Goal: Information Seeking & Learning: Find specific fact

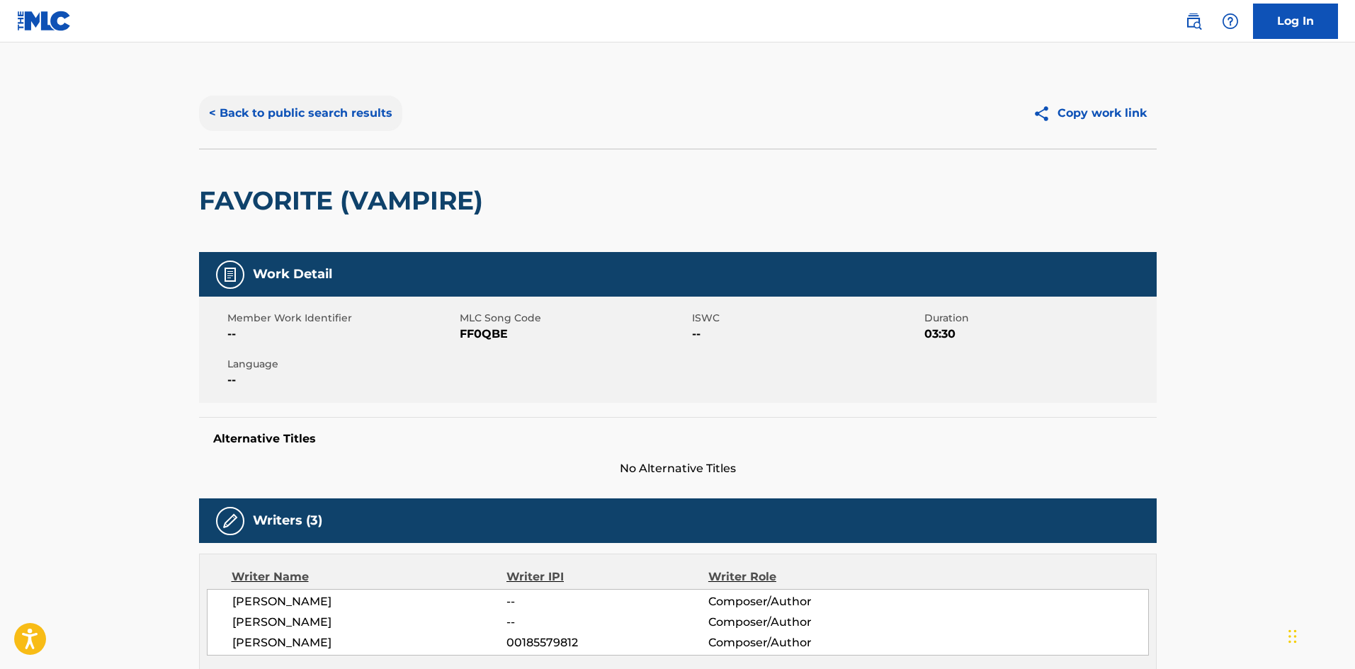
click at [320, 110] on button "< Back to public search results" at bounding box center [300, 113] width 203 height 35
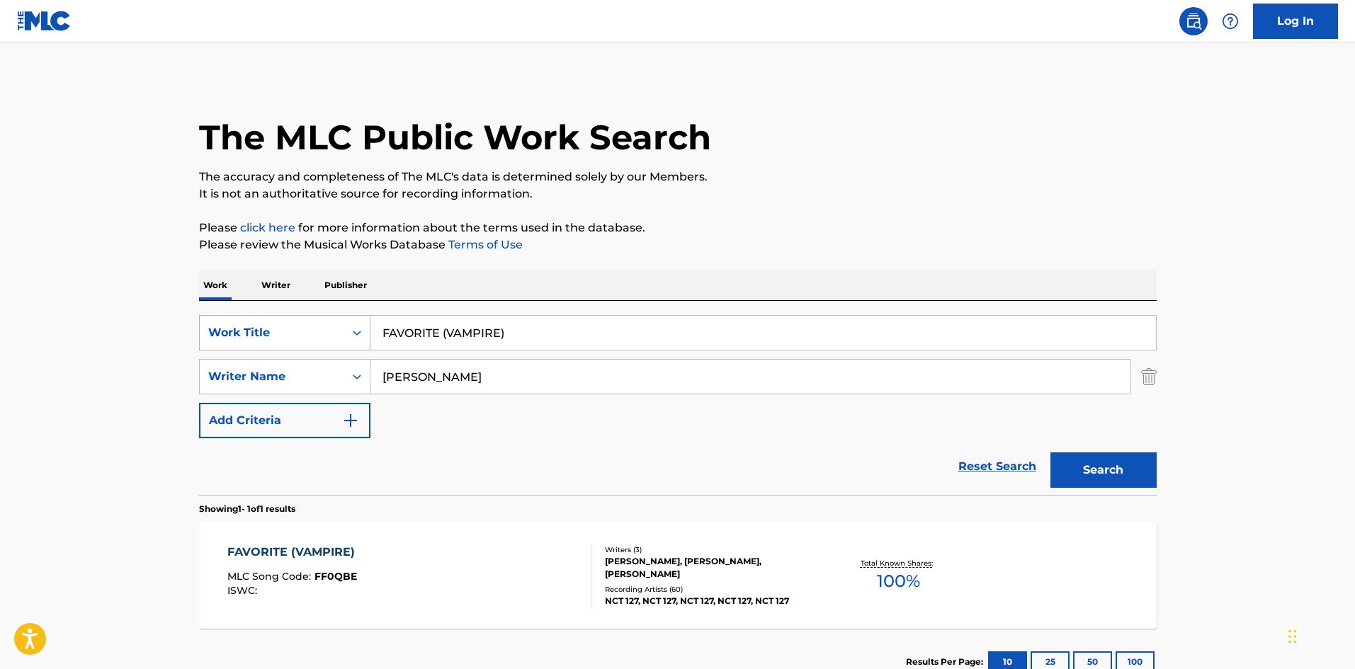
drag, startPoint x: 327, startPoint y: 338, endPoint x: 310, endPoint y: 340, distance: 17.8
click at [310, 339] on div "SearchWithCriteriaa154e3d4-dfb9-4dab-a53b-858941e5698a Work Title FAVORITE (VAM…" at bounding box center [678, 332] width 958 height 35
type input "TEARS"
drag, startPoint x: 481, startPoint y: 380, endPoint x: 361, endPoint y: 383, distance: 119.7
click at [361, 383] on div "SearchWithCriteria2325a2c5-4d3a-4bd1-b626-47518edcd922 Writer Name jerkins" at bounding box center [678, 376] width 958 height 35
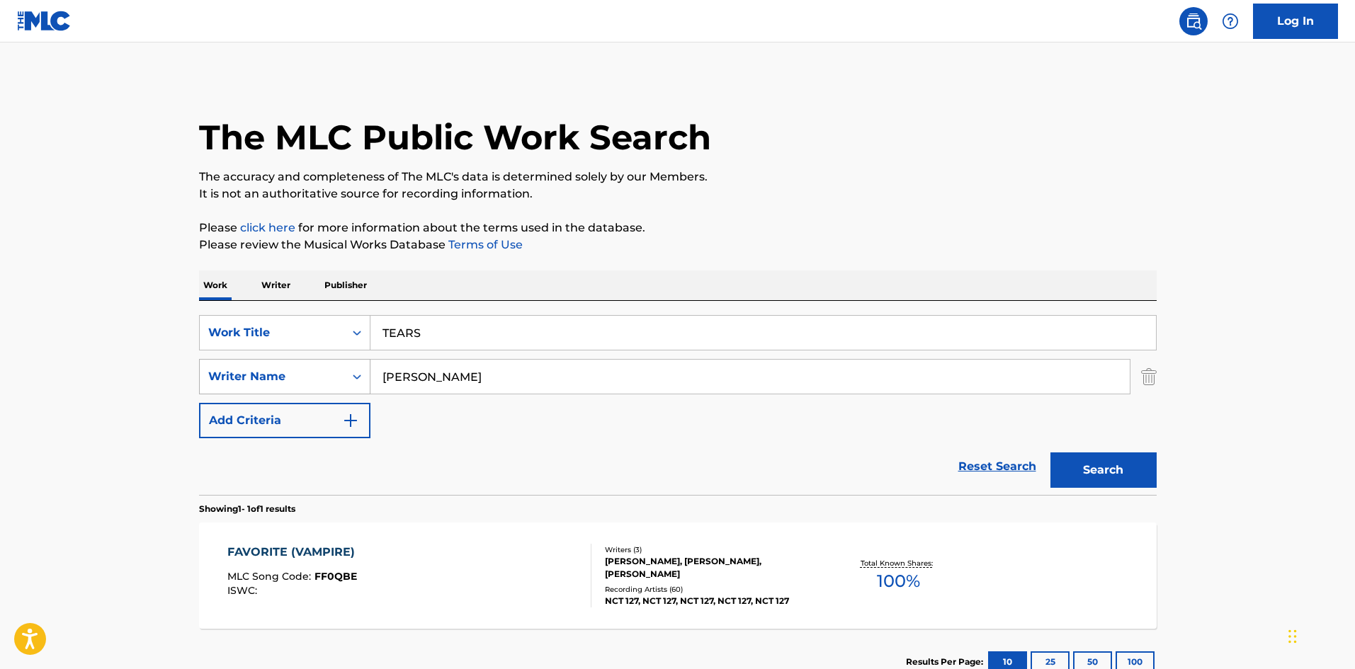
type input "[PERSON_NAME]"
click at [1051, 453] on button "Search" at bounding box center [1104, 470] width 106 height 35
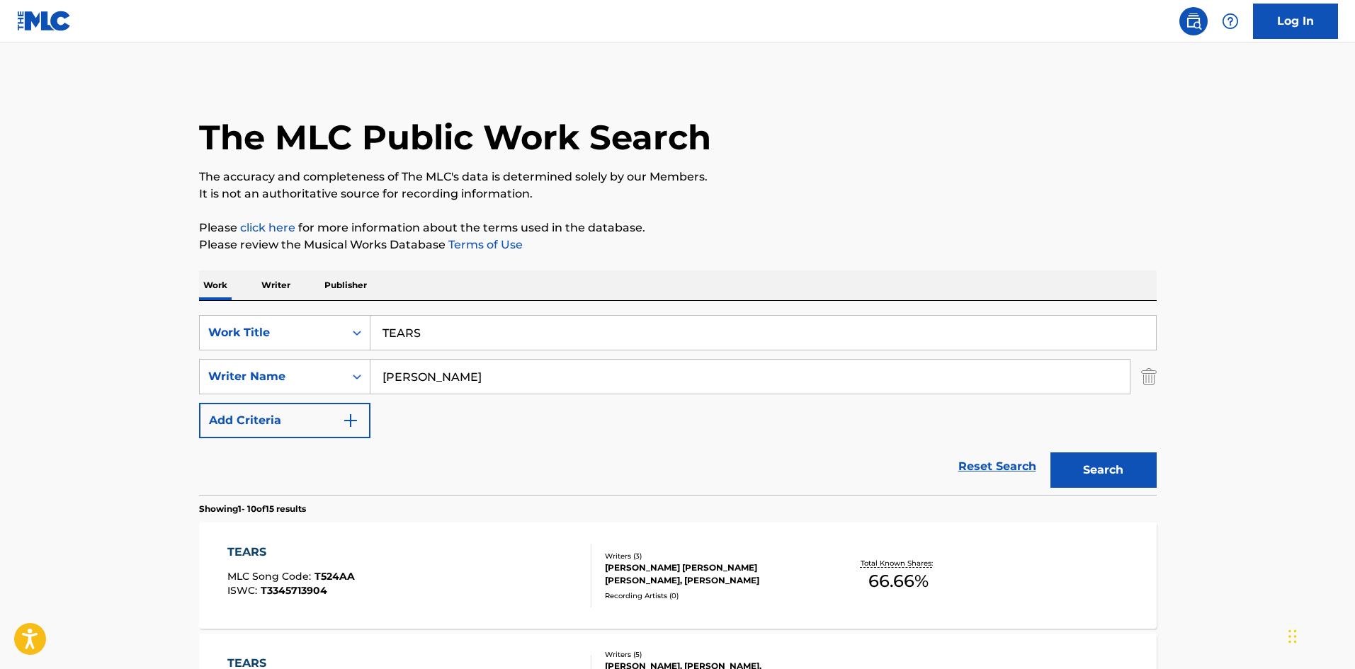
click at [465, 576] on div "TEARS MLC Song Code : T524AA ISWC : T3345713904" at bounding box center [409, 576] width 364 height 64
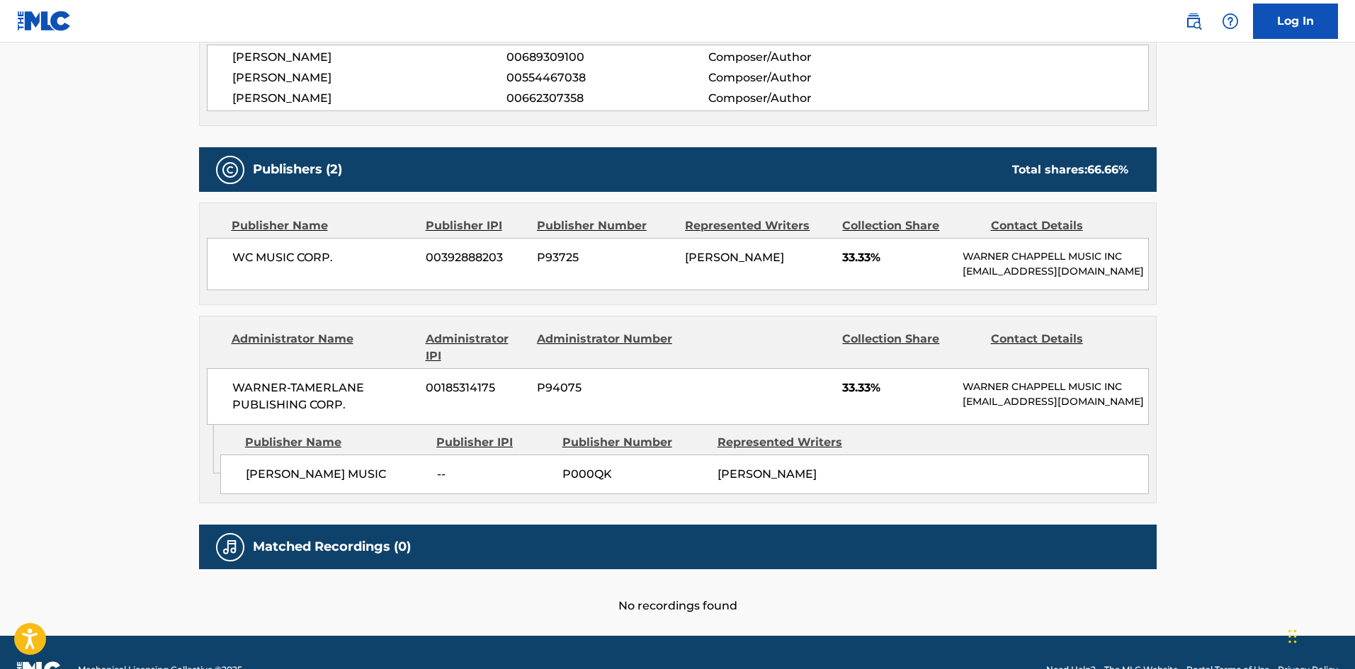
scroll to position [567, 0]
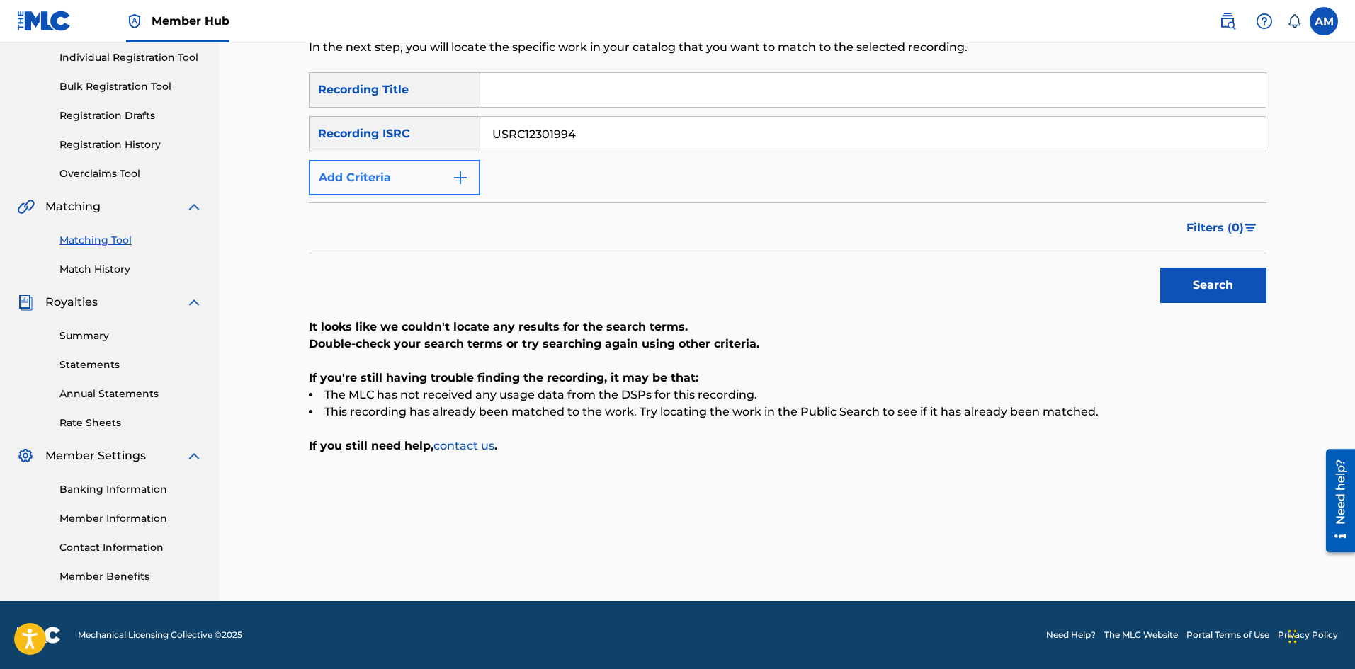
scroll to position [180, 0]
click at [405, 180] on button "Add Criteria" at bounding box center [394, 177] width 171 height 35
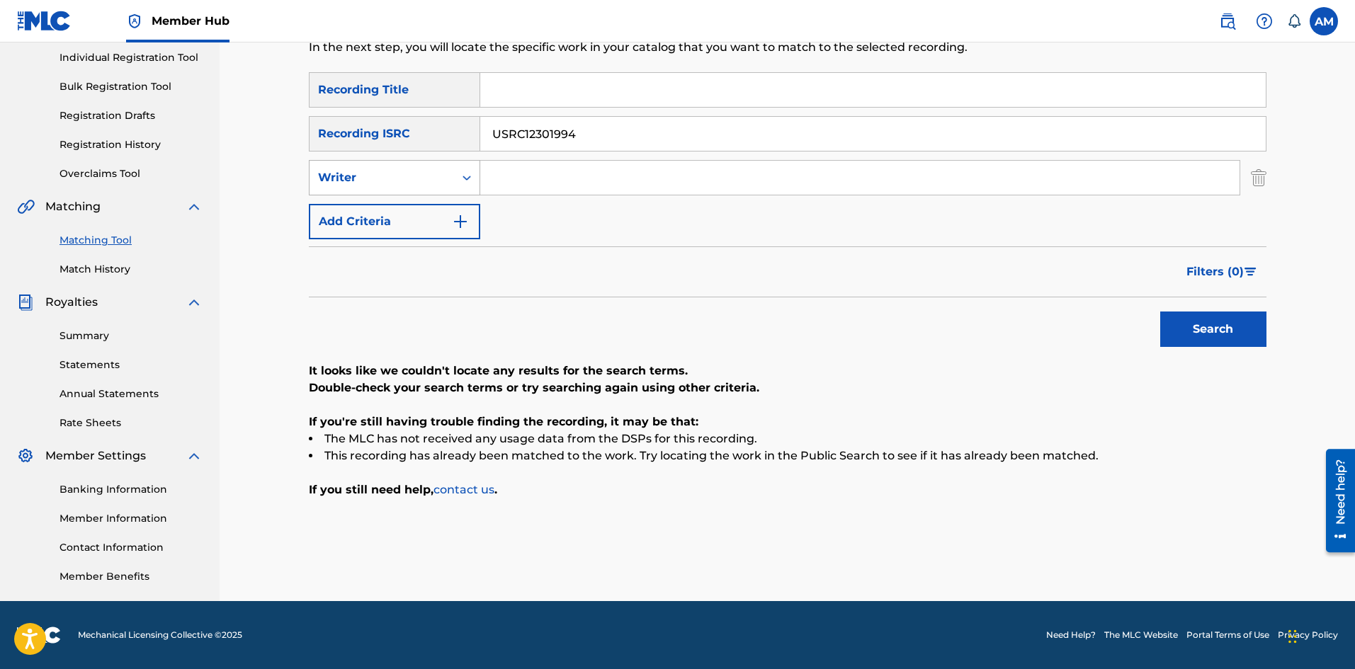
drag, startPoint x: 421, startPoint y: 179, endPoint x: 425, endPoint y: 193, distance: 14.6
click at [422, 179] on div "Writer" at bounding box center [382, 177] width 128 height 17
click at [413, 219] on div "Recording Artist" at bounding box center [395, 213] width 170 height 35
drag, startPoint x: 593, startPoint y: 135, endPoint x: 335, endPoint y: 149, distance: 258.2
click at [335, 149] on div "SearchWithCriteria9e94a5b8-aa3d-4ff2-933d-0017901f94e6 Recording ISRC USRC12301…" at bounding box center [788, 133] width 958 height 35
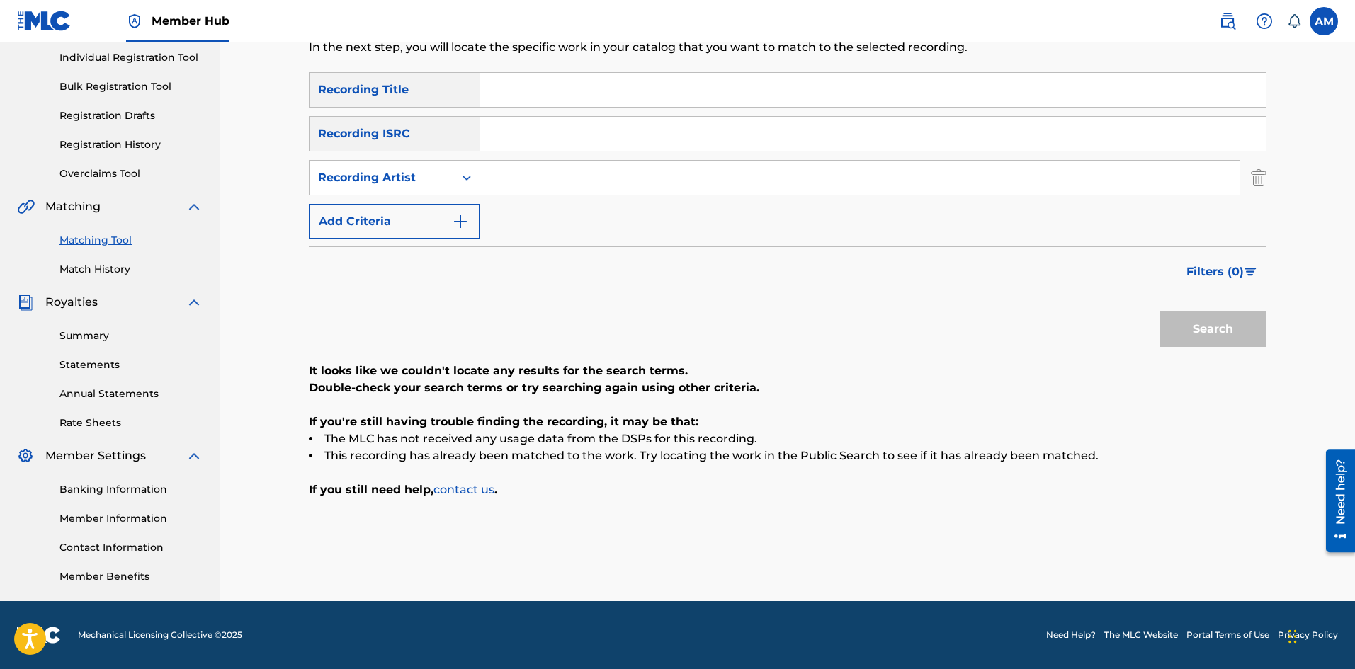
click at [498, 186] on input "Search Form" at bounding box center [859, 178] width 759 height 34
type input "[PERSON_NAME]"
click at [1171, 332] on button "Search" at bounding box center [1213, 329] width 106 height 35
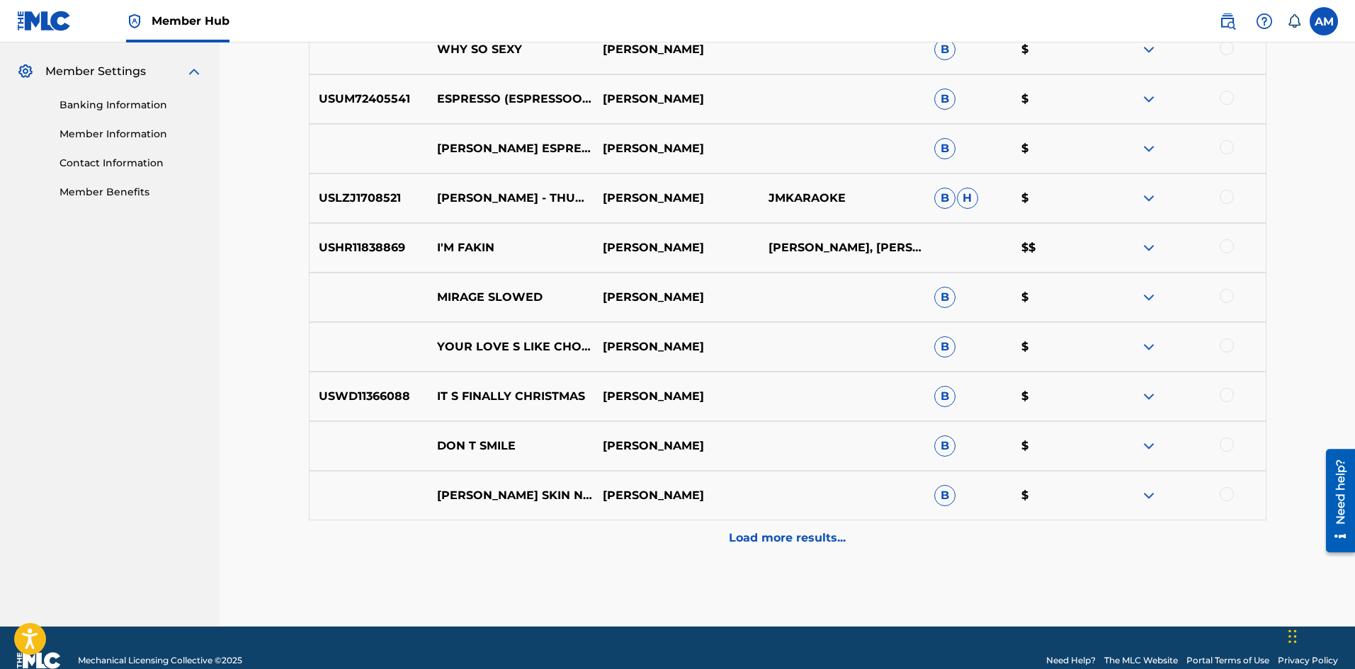
scroll to position [590, 0]
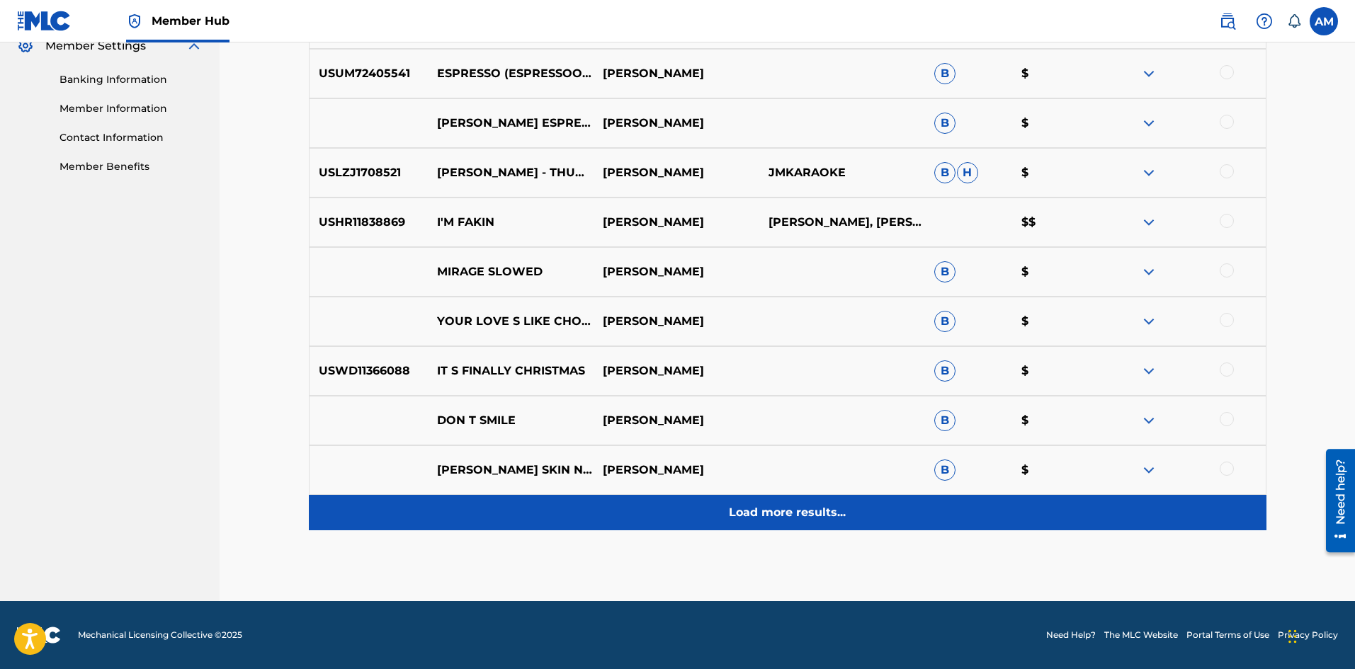
click at [771, 521] on div "Load more results..." at bounding box center [788, 512] width 958 height 35
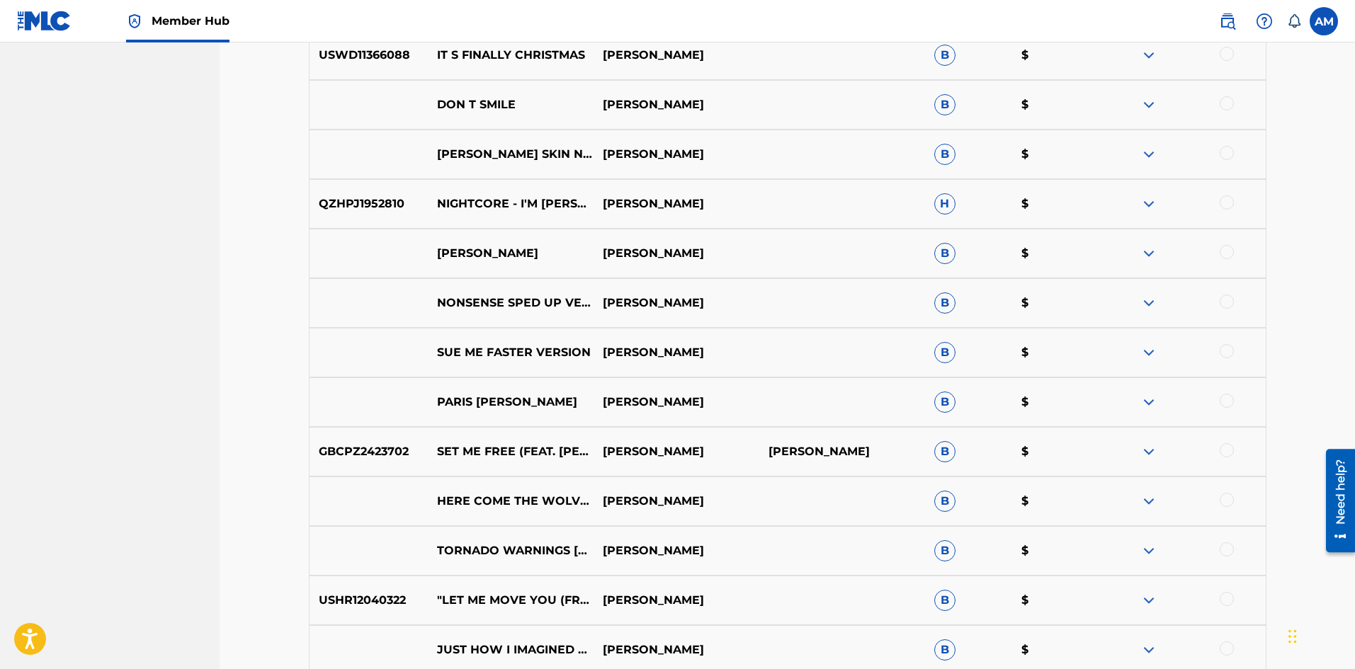
scroll to position [944, 0]
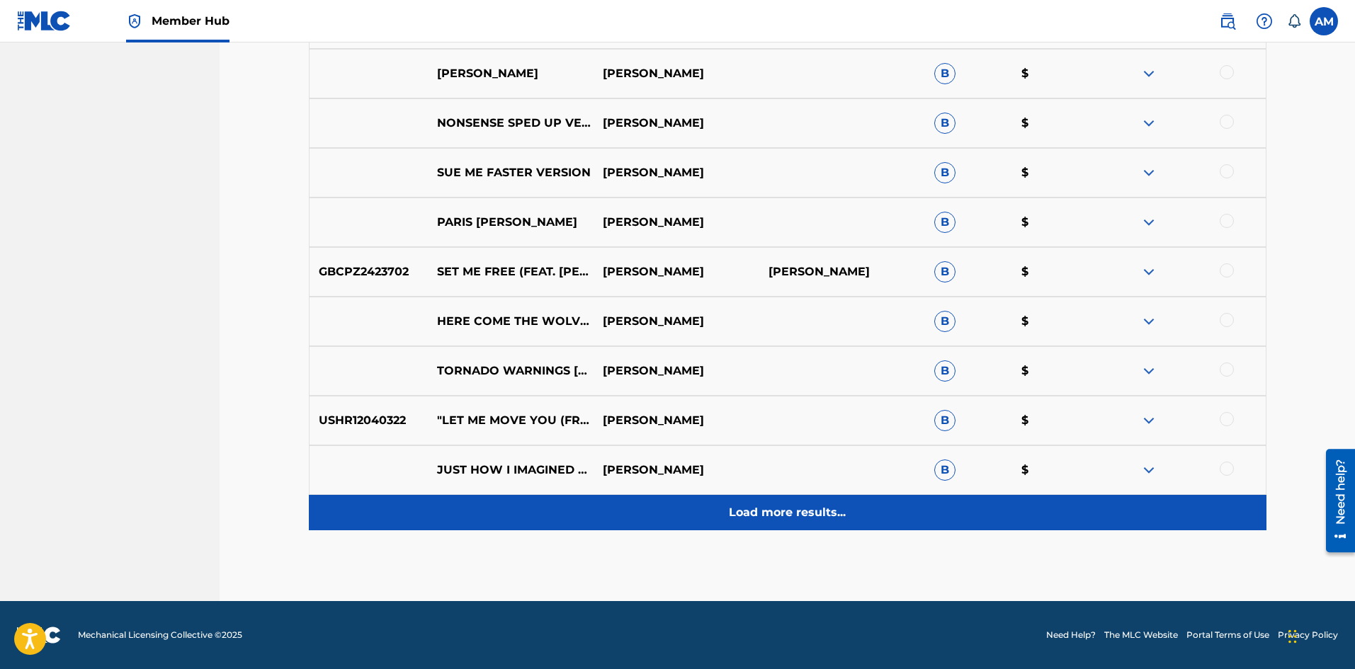
click at [772, 516] on p "Load more results..." at bounding box center [787, 512] width 117 height 17
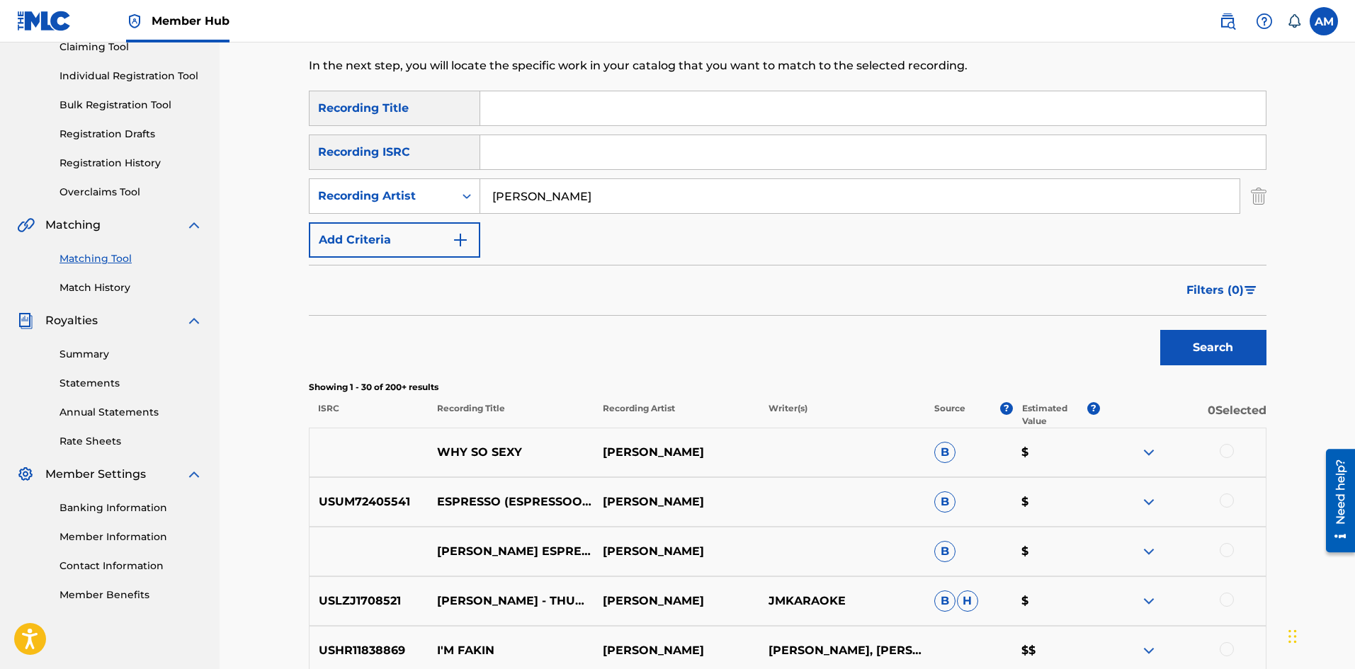
scroll to position [0, 0]
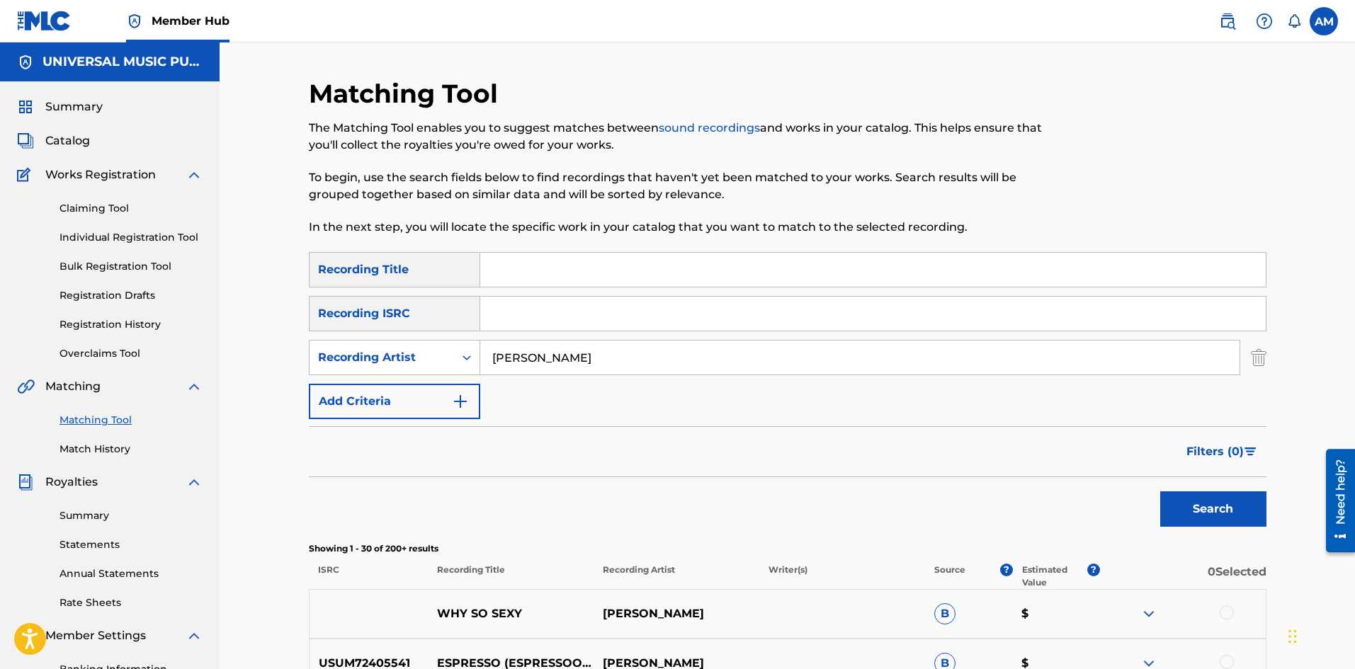
click at [526, 271] on input "Search Form" at bounding box center [873, 270] width 786 height 34
type input "TEARS"
click at [1160, 492] on button "Search" at bounding box center [1213, 509] width 106 height 35
click at [1235, 23] on img at bounding box center [1227, 21] width 17 height 17
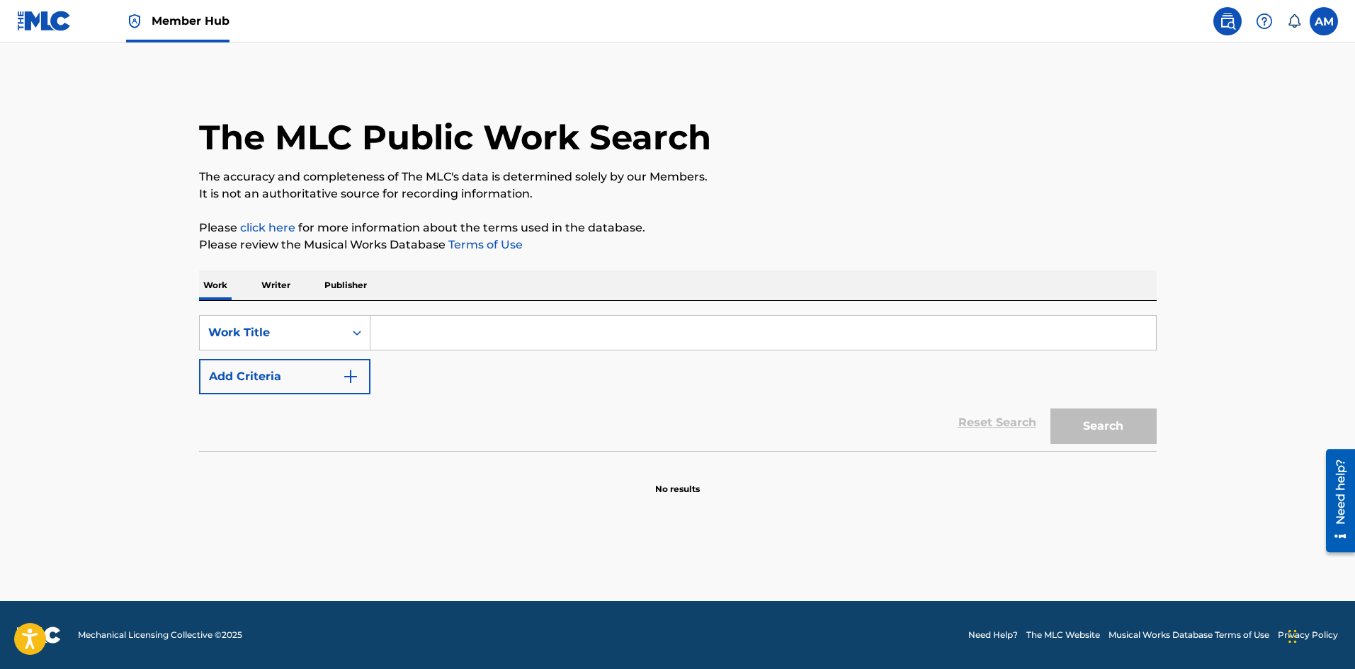
click at [436, 324] on input "Search Form" at bounding box center [763, 333] width 786 height 34
paste input "NEEDLESS TO SAY"
type input "NEEDLESS TO SAY"
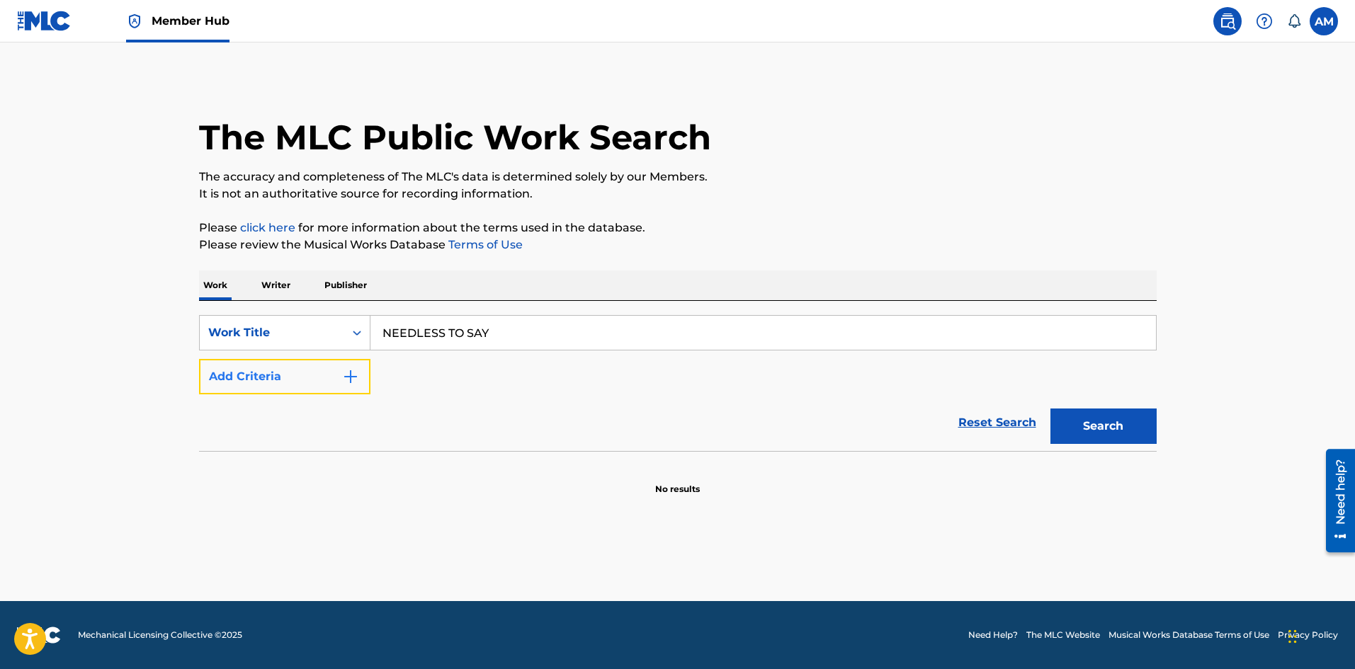
click at [344, 361] on button "Add Criteria" at bounding box center [284, 376] width 171 height 35
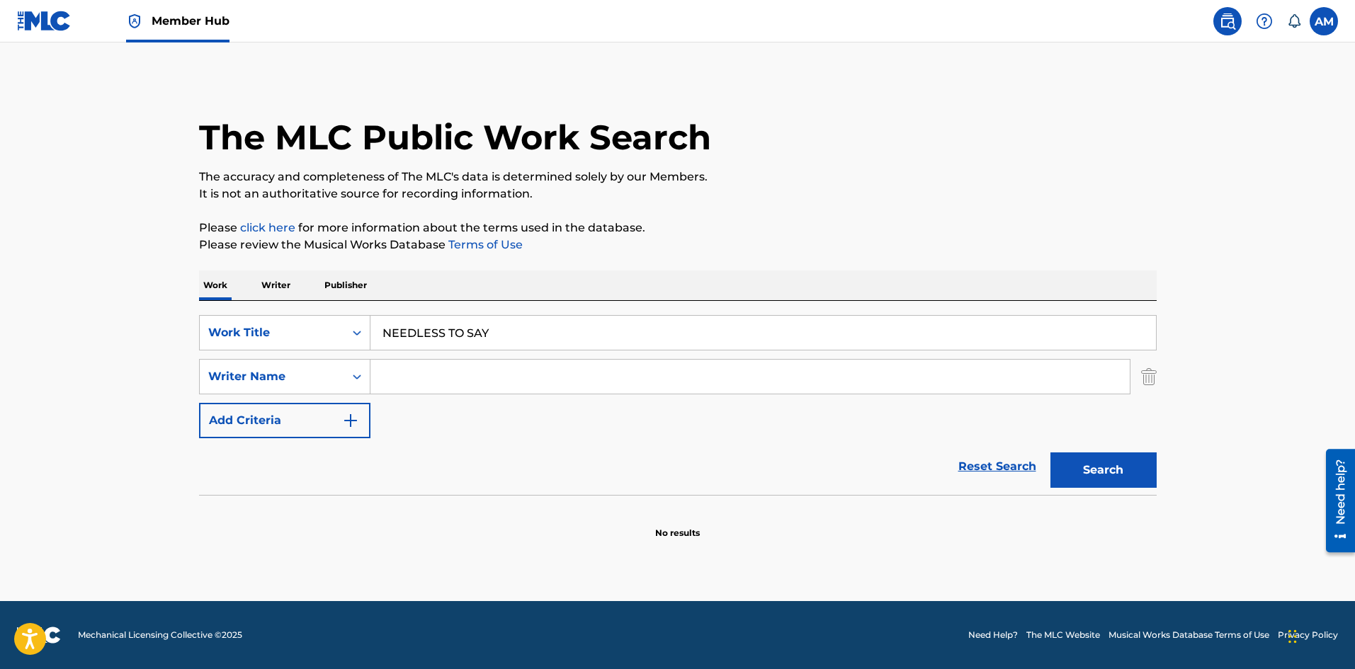
click at [433, 382] on input "Search Form" at bounding box center [749, 377] width 759 height 34
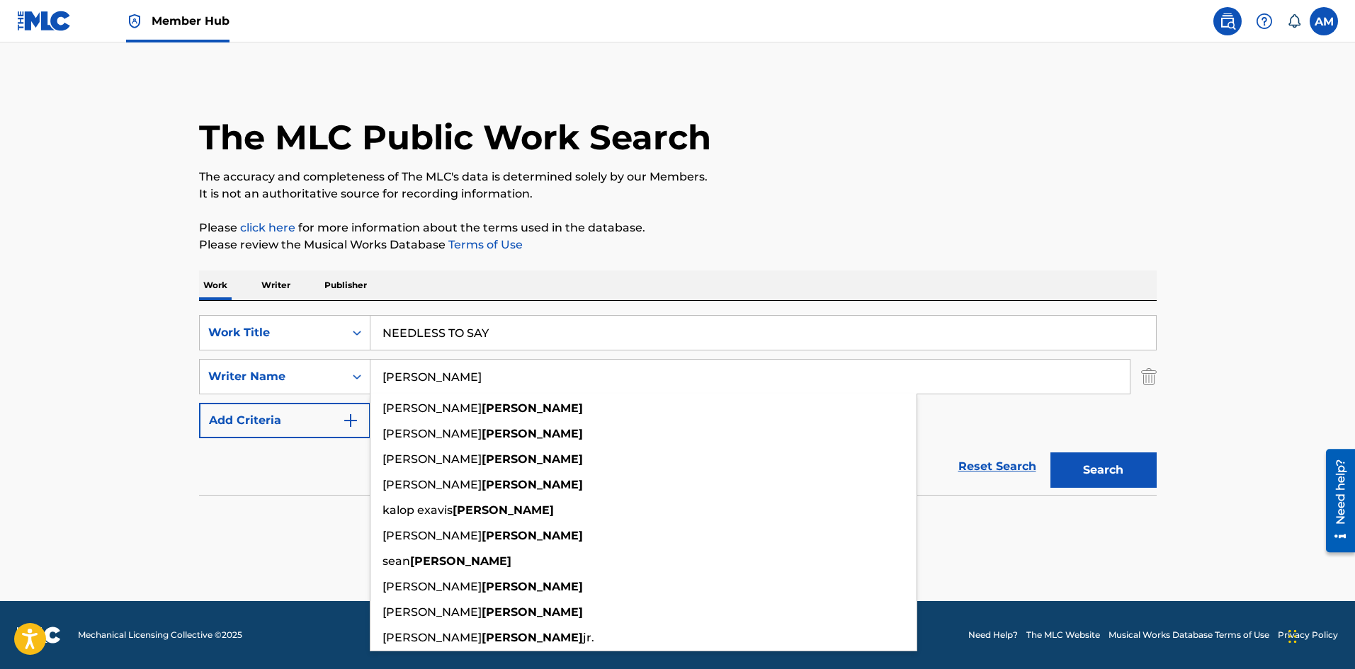
type input "[PERSON_NAME]"
click at [1051, 453] on button "Search" at bounding box center [1104, 470] width 106 height 35
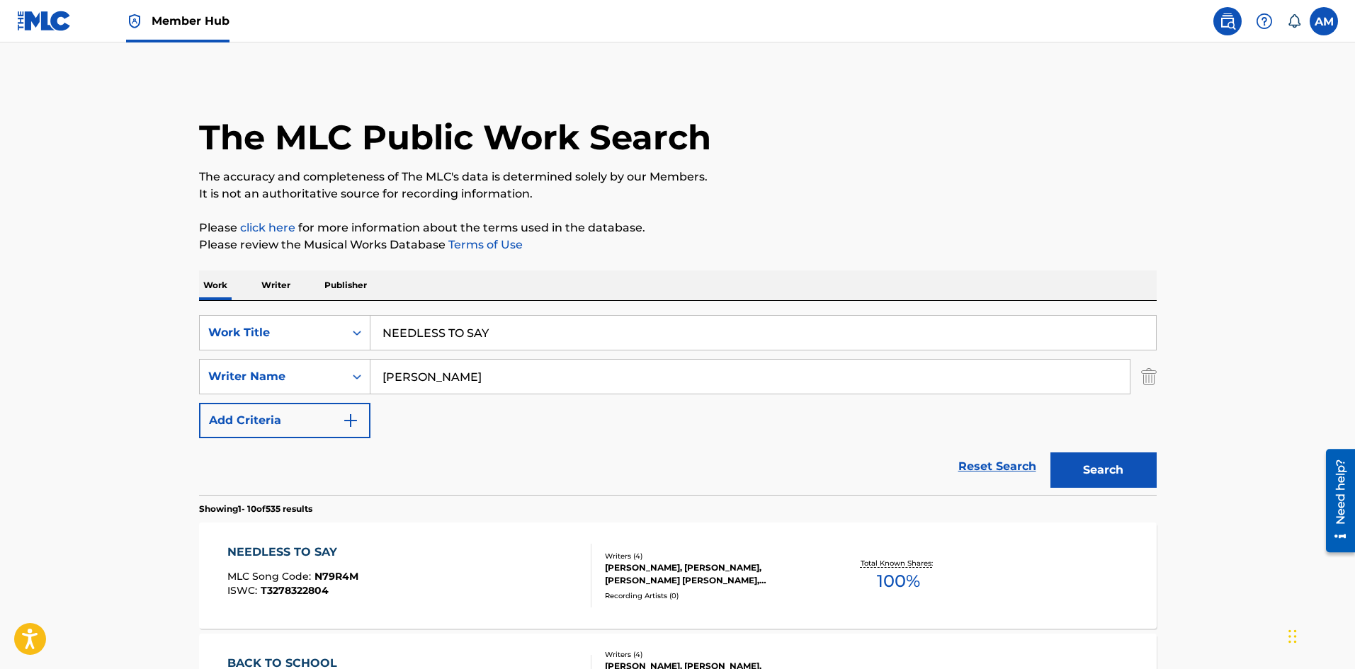
scroll to position [213, 0]
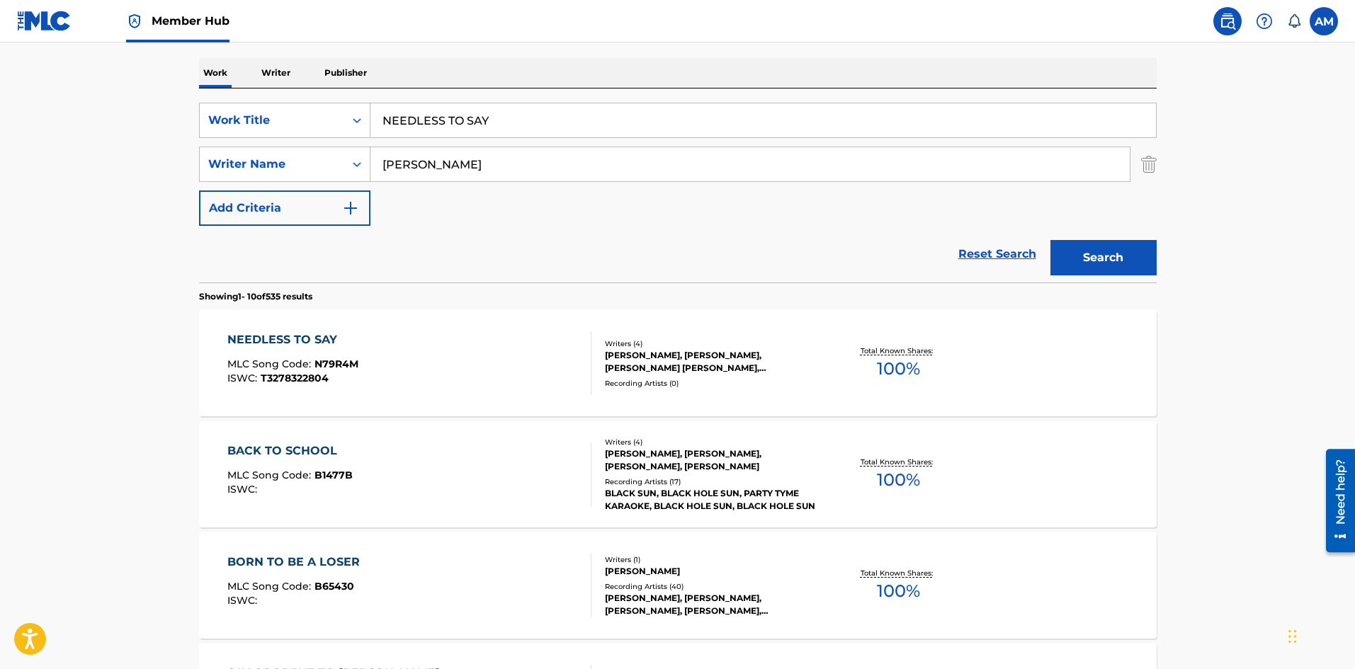
click at [539, 365] on div "NEEDLESS TO SAY MLC Song Code : N79R4M ISWC : T3278322804" at bounding box center [409, 364] width 364 height 64
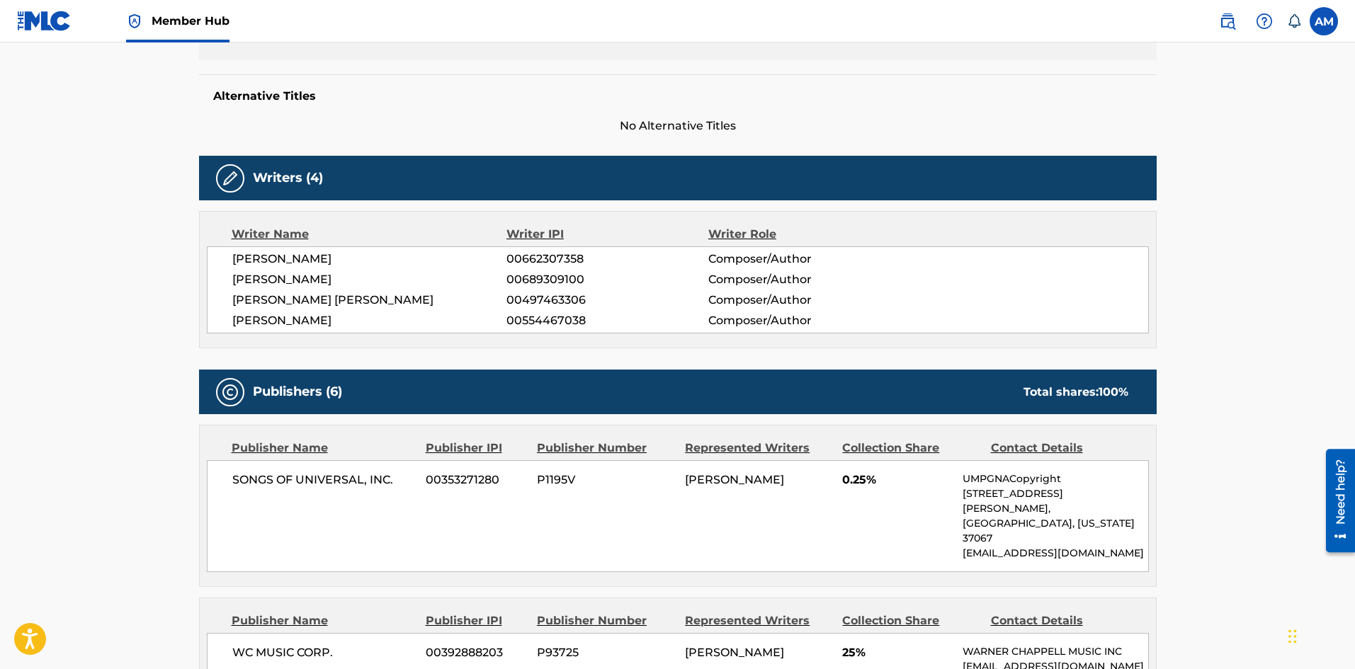
scroll to position [116, 0]
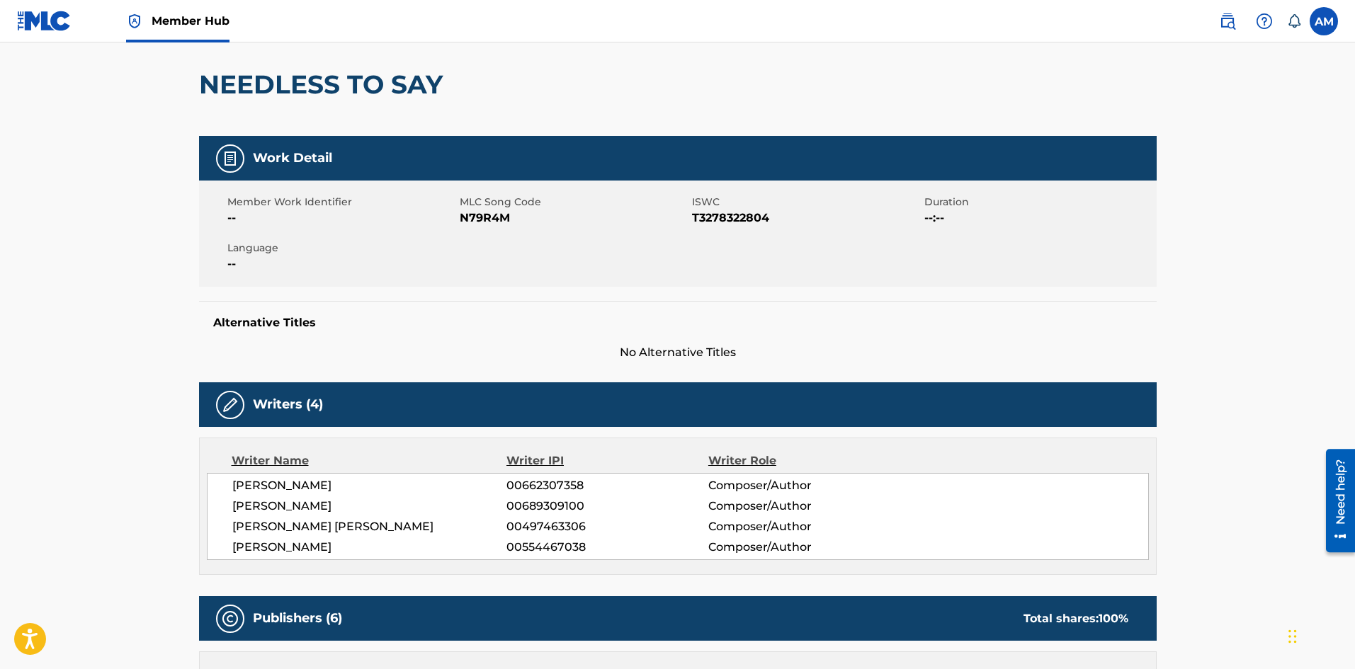
click at [493, 220] on span "N79R4M" at bounding box center [574, 218] width 229 height 17
copy span "N79R4M"
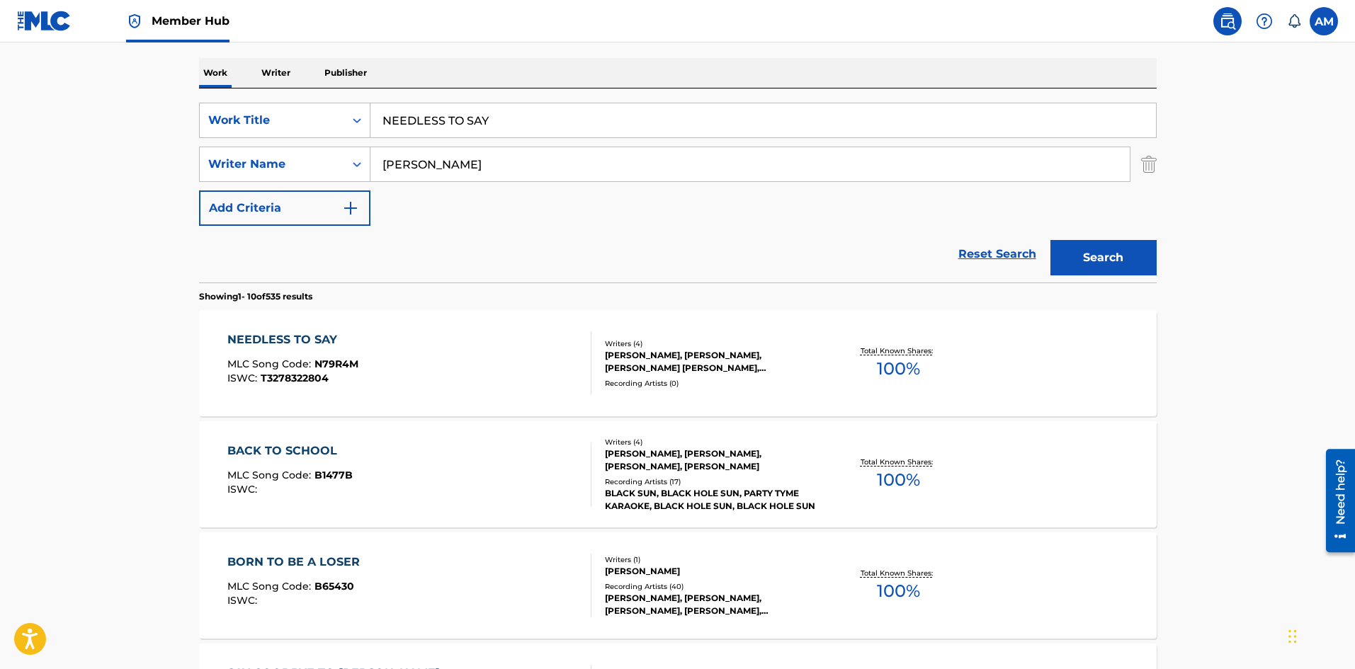
drag, startPoint x: 532, startPoint y: 113, endPoint x: 187, endPoint y: 121, distance: 345.1
click at [187, 121] on div "The MLC Public Work Search The accuracy and completeness of The MLC's data is d…" at bounding box center [678, 677] width 992 height 1625
paste input "BET YOU WANNA"
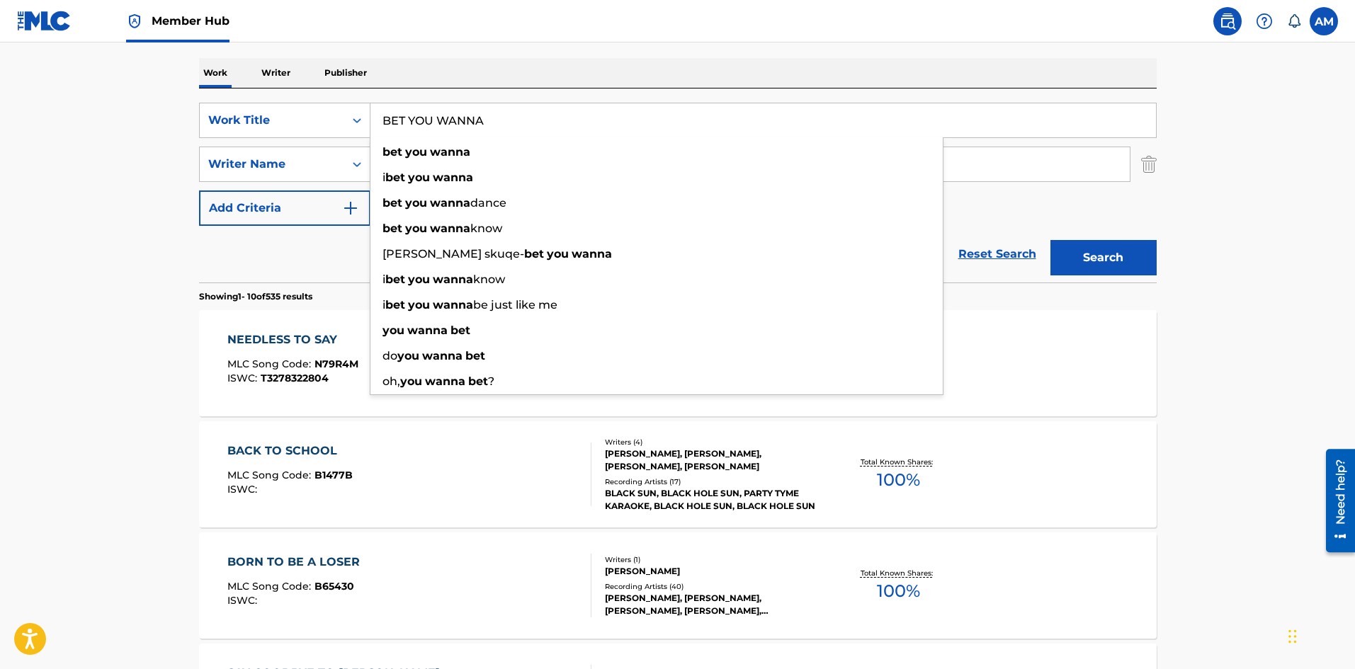
click at [386, 122] on input "BET YOU WANNA" at bounding box center [763, 120] width 786 height 34
type input "BET YOU WANNA"
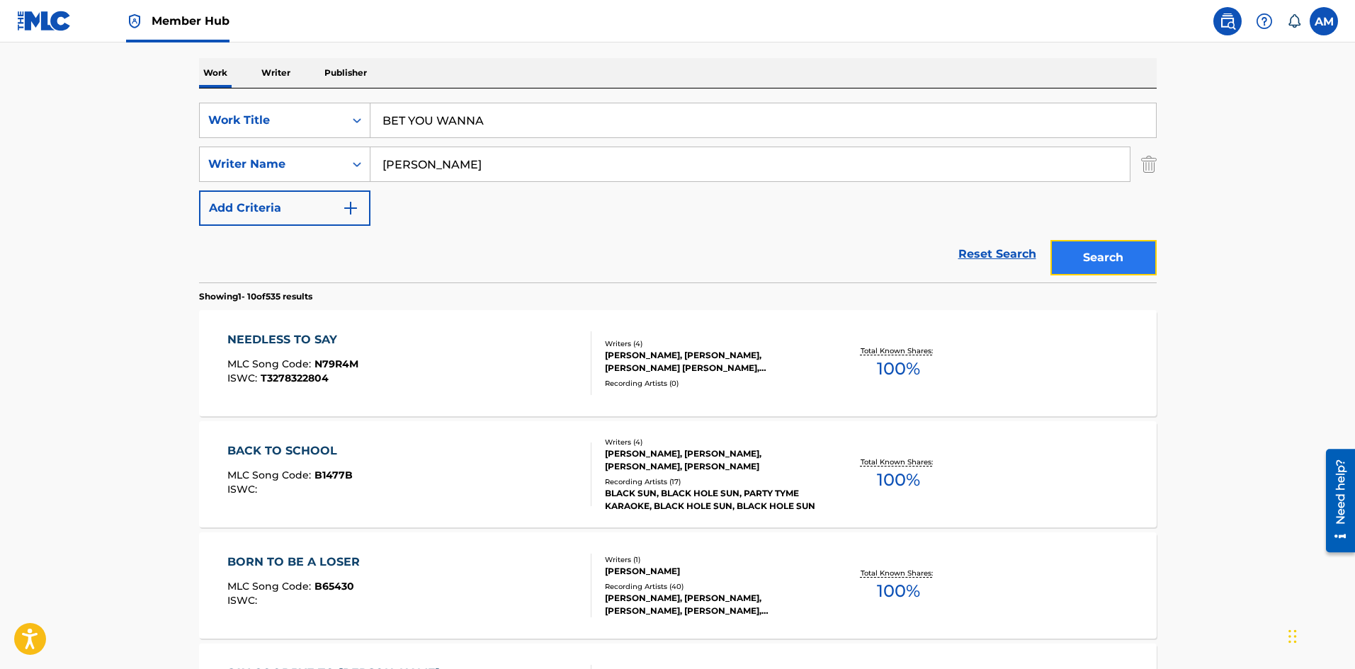
click at [1087, 254] on button "Search" at bounding box center [1104, 257] width 106 height 35
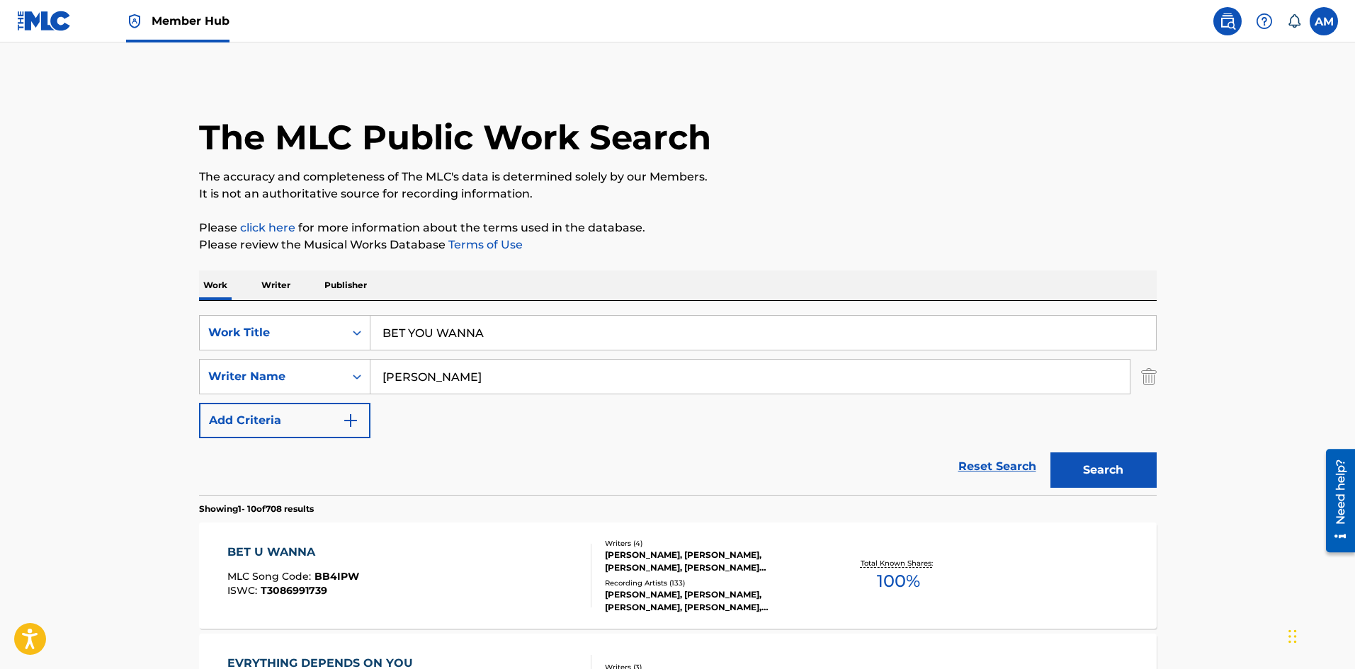
click at [407, 542] on div "BET U WANNA MLC Song Code : BB4IPW ISWC : T3086991739 Writers ( 4 ) [PERSON_NAM…" at bounding box center [678, 576] width 958 height 106
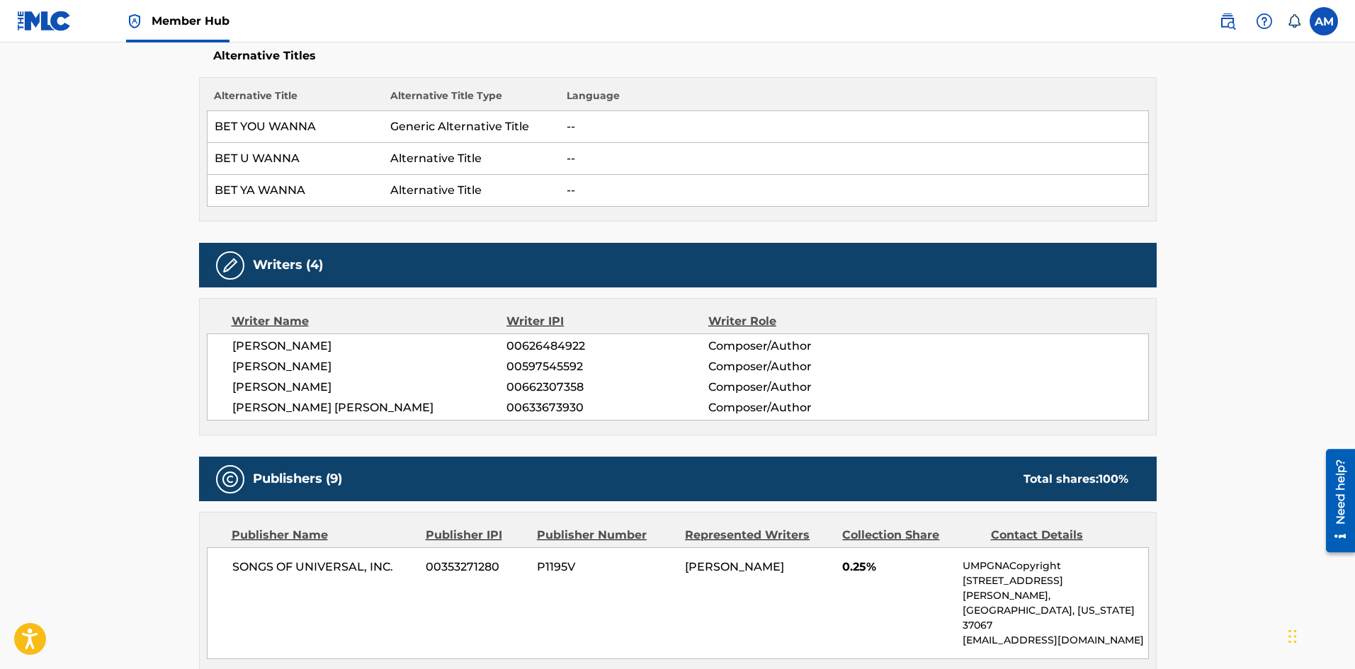
scroll to position [50, 0]
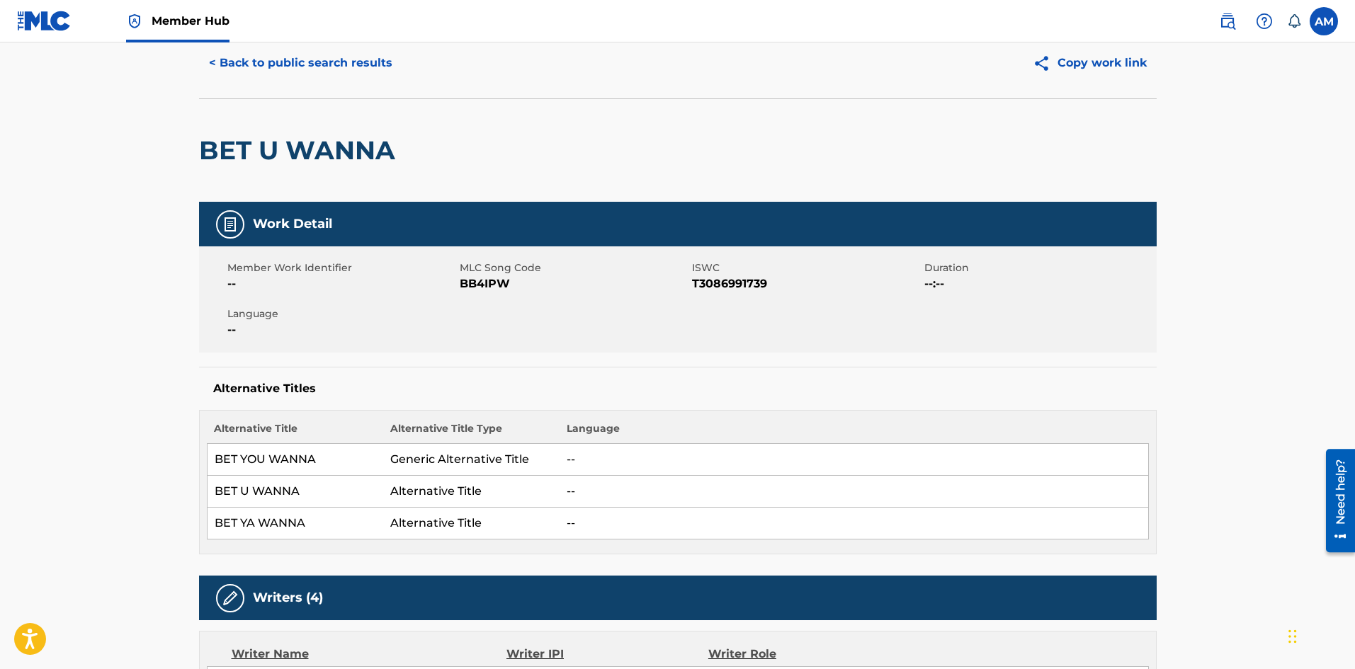
click at [482, 283] on span "BB4IPW" at bounding box center [574, 284] width 229 height 17
copy span "BB4IPW"
click at [311, 65] on button "< Back to public search results" at bounding box center [300, 62] width 203 height 35
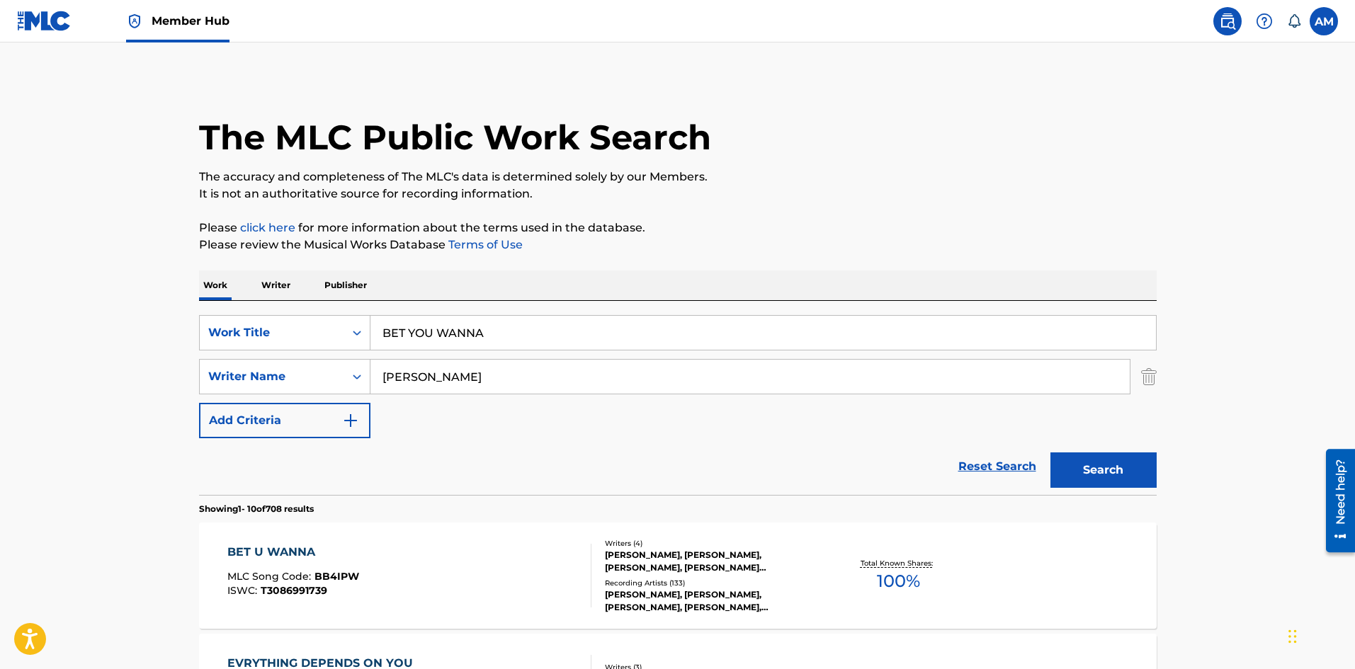
drag, startPoint x: 434, startPoint y: 344, endPoint x: 197, endPoint y: 353, distance: 237.5
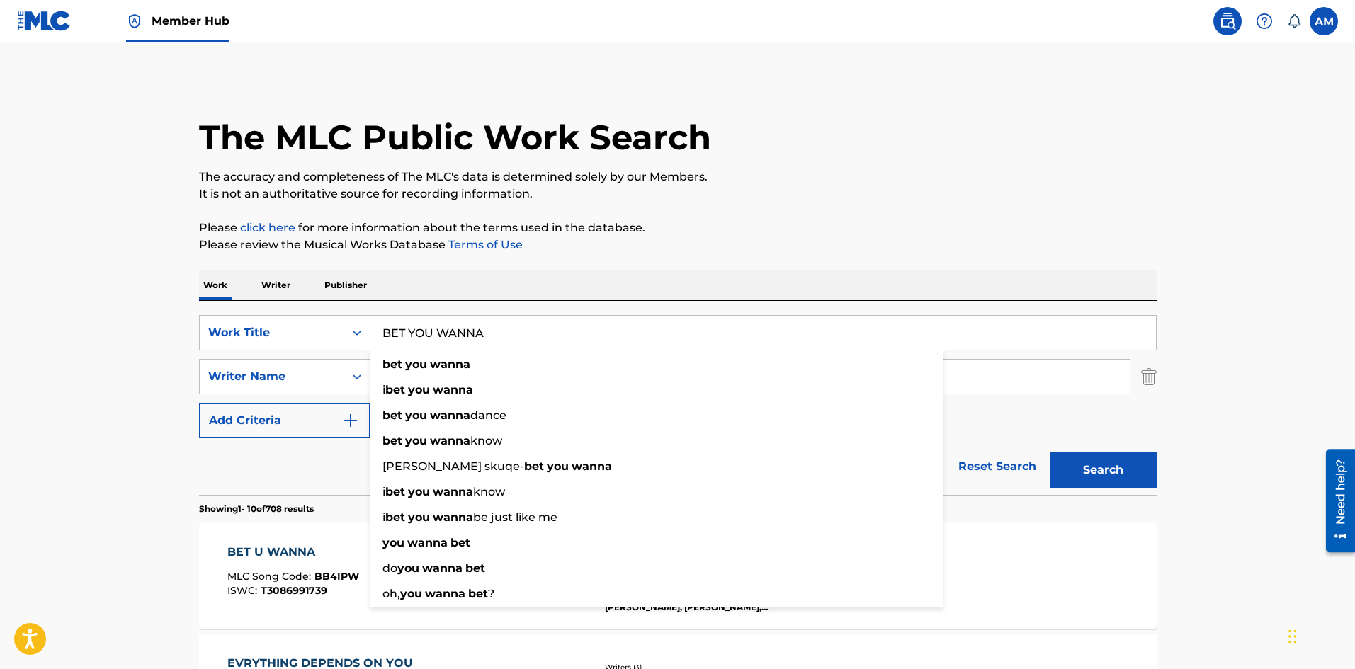
paste input "MANCHILD"
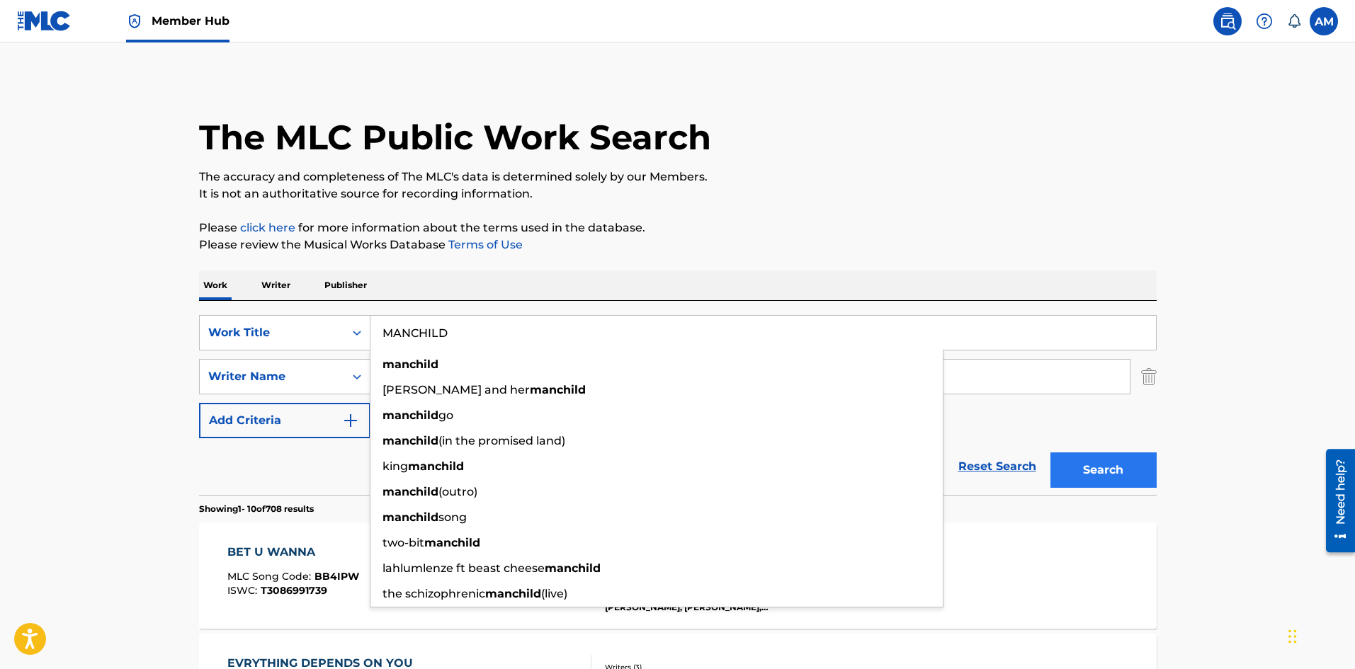
type input "MANCHILD"
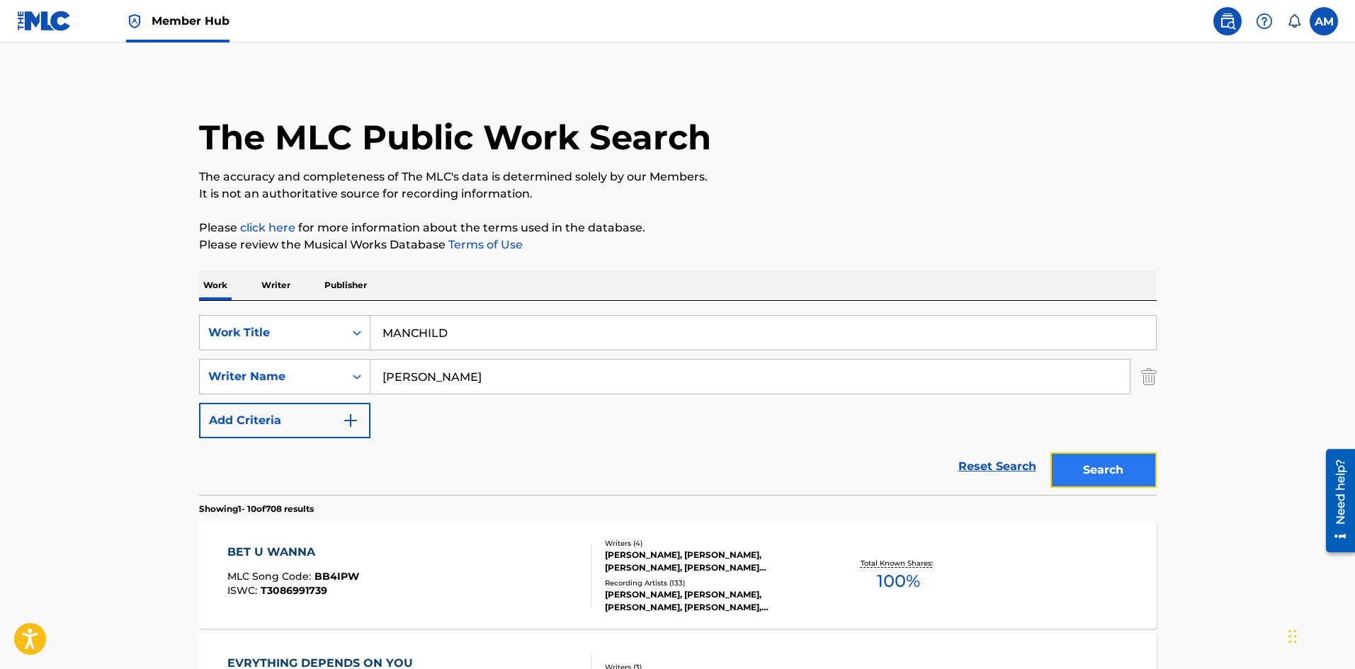
click at [1082, 458] on button "Search" at bounding box center [1104, 470] width 106 height 35
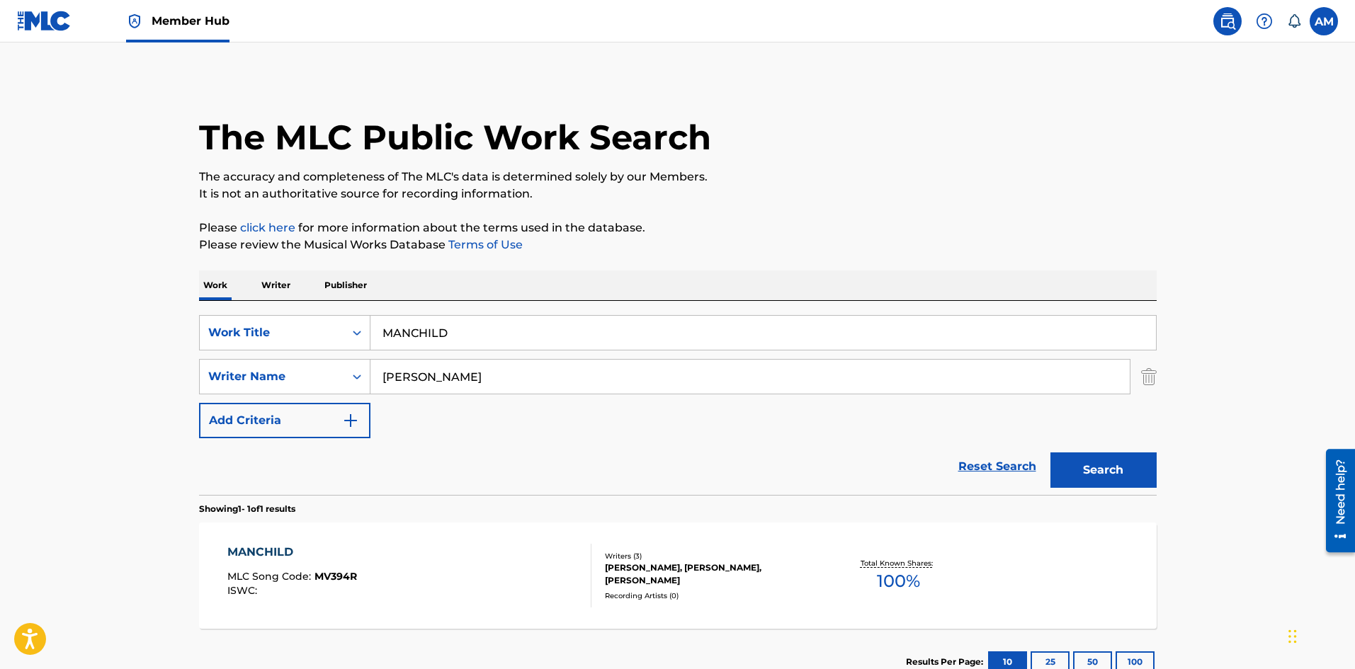
click at [439, 550] on div "MANCHILD MLC Song Code : MV394R ISWC :" at bounding box center [409, 576] width 364 height 64
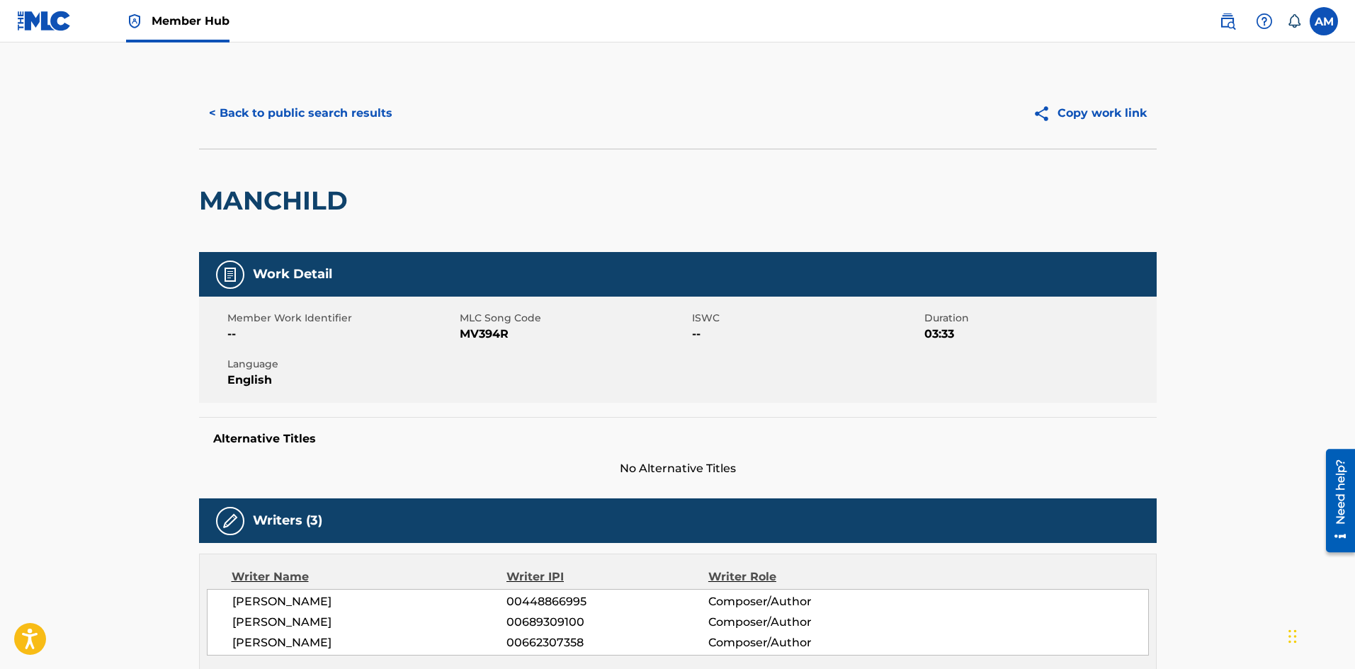
click at [491, 329] on span "MV394R" at bounding box center [574, 334] width 229 height 17
copy span "MV394R"
